Goal: Task Accomplishment & Management: Manage account settings

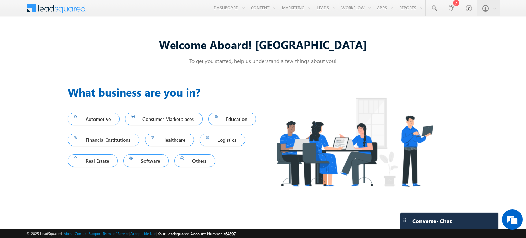
drag, startPoint x: 251, startPoint y: 233, endPoint x: 232, endPoint y: 235, distance: 19.3
click at [232, 235] on div "© 2025 LeadSquared | About | Contact Support | Terms of Service | Acceptable Us…" at bounding box center [262, 234] width 473 height 7
click at [236, 235] on span "64897" at bounding box center [230, 233] width 10 height 5
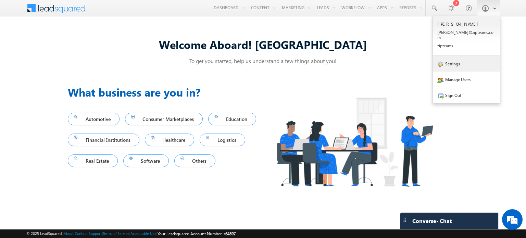
click at [443, 66] on link "Settings" at bounding box center [466, 64] width 67 height 16
